Goal: Leave review/rating: Leave review/rating

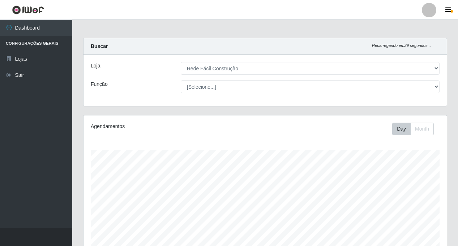
select select "318"
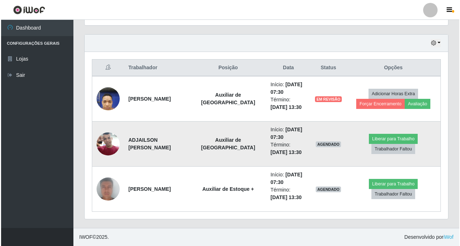
scroll to position [150, 363]
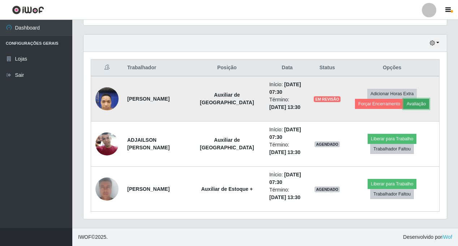
click at [417, 103] on button "Avaliação" at bounding box center [416, 104] width 26 height 10
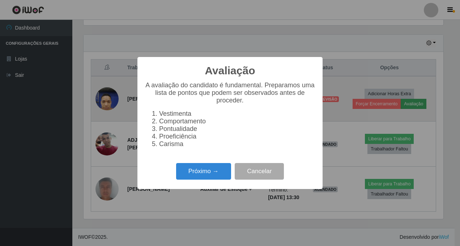
scroll to position [150, 360]
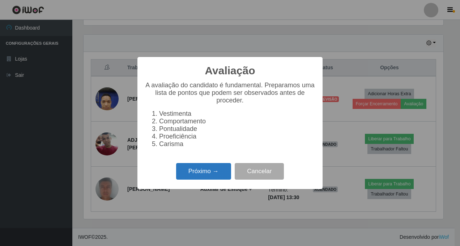
click at [207, 178] on button "Próximo →" at bounding box center [203, 171] width 55 height 17
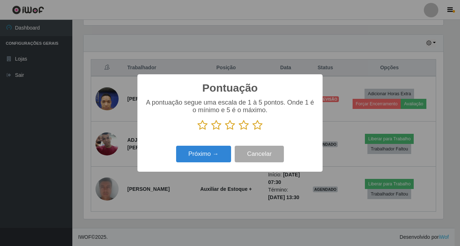
drag, startPoint x: 231, startPoint y: 128, endPoint x: 205, endPoint y: 142, distance: 29.4
click at [229, 128] on icon at bounding box center [230, 125] width 10 height 11
click at [225, 131] on input "radio" at bounding box center [225, 131] width 0 height 0
click at [194, 157] on button "Próximo →" at bounding box center [203, 154] width 55 height 17
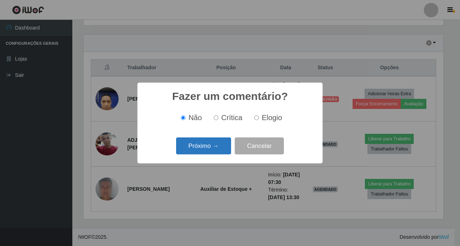
click at [201, 147] on button "Próximo →" at bounding box center [203, 146] width 55 height 17
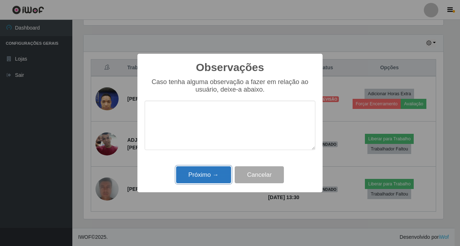
click at [201, 178] on button "Próximo →" at bounding box center [203, 175] width 55 height 17
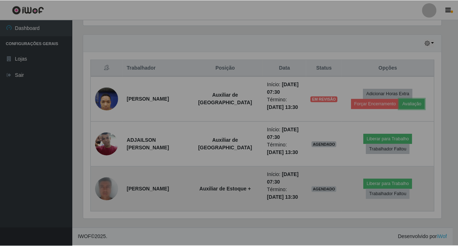
scroll to position [150, 363]
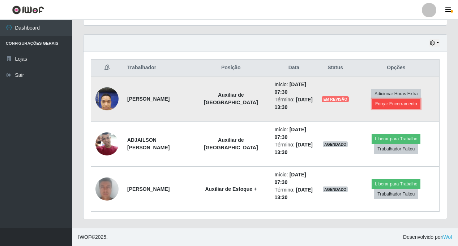
click at [388, 102] on button "Forçar Encerramento" at bounding box center [396, 104] width 48 height 10
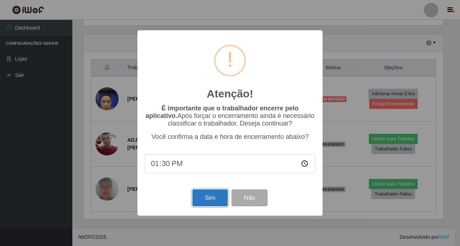
click at [200, 198] on button "Sim" at bounding box center [209, 198] width 35 height 17
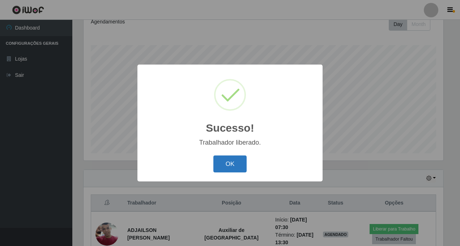
click at [231, 160] on button "OK" at bounding box center [230, 164] width 34 height 17
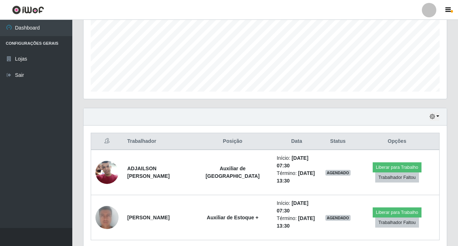
scroll to position [195, 0]
